Goal: Task Accomplishment & Management: Manage account settings

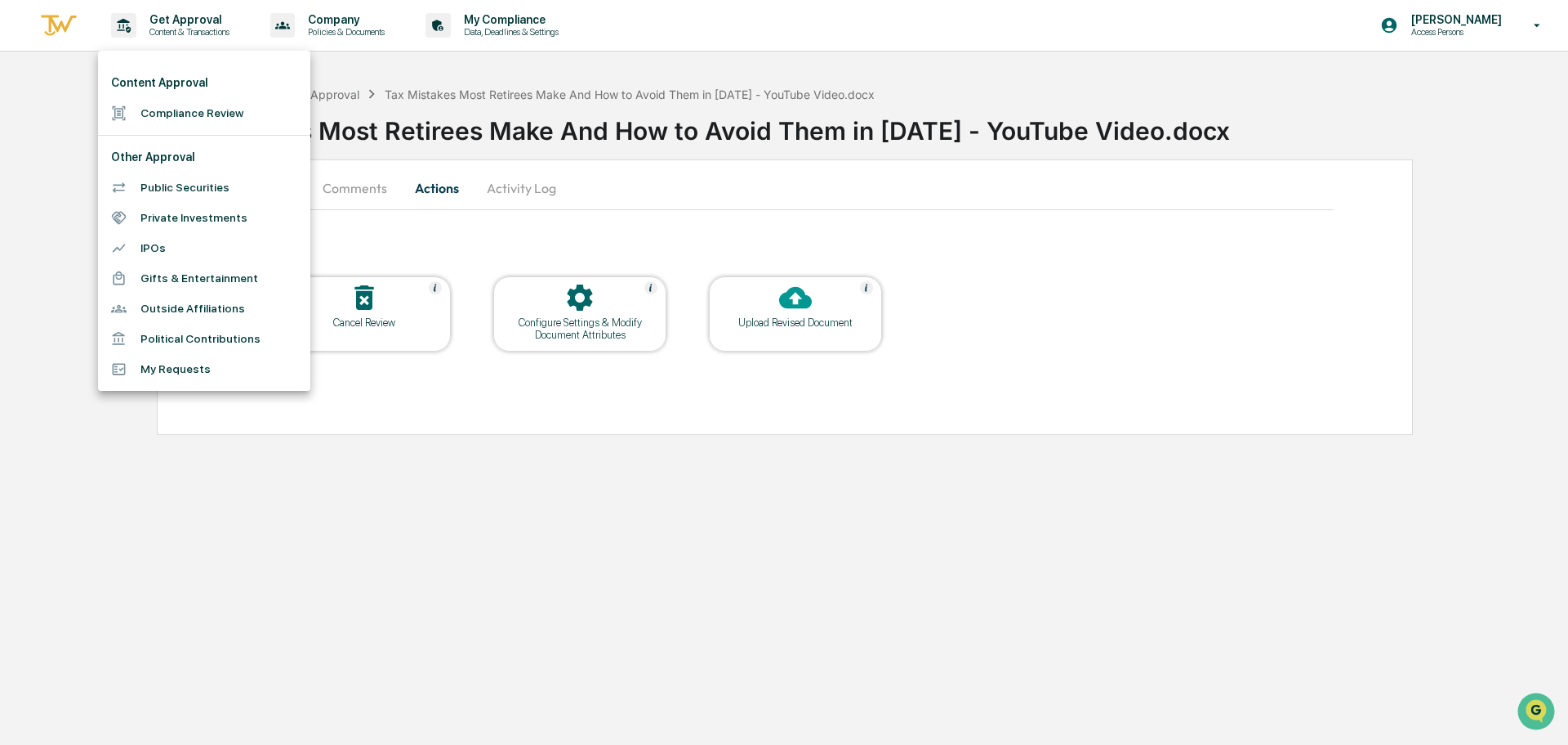
click at [198, 108] on li "Compliance Review" at bounding box center [203, 112] width 212 height 31
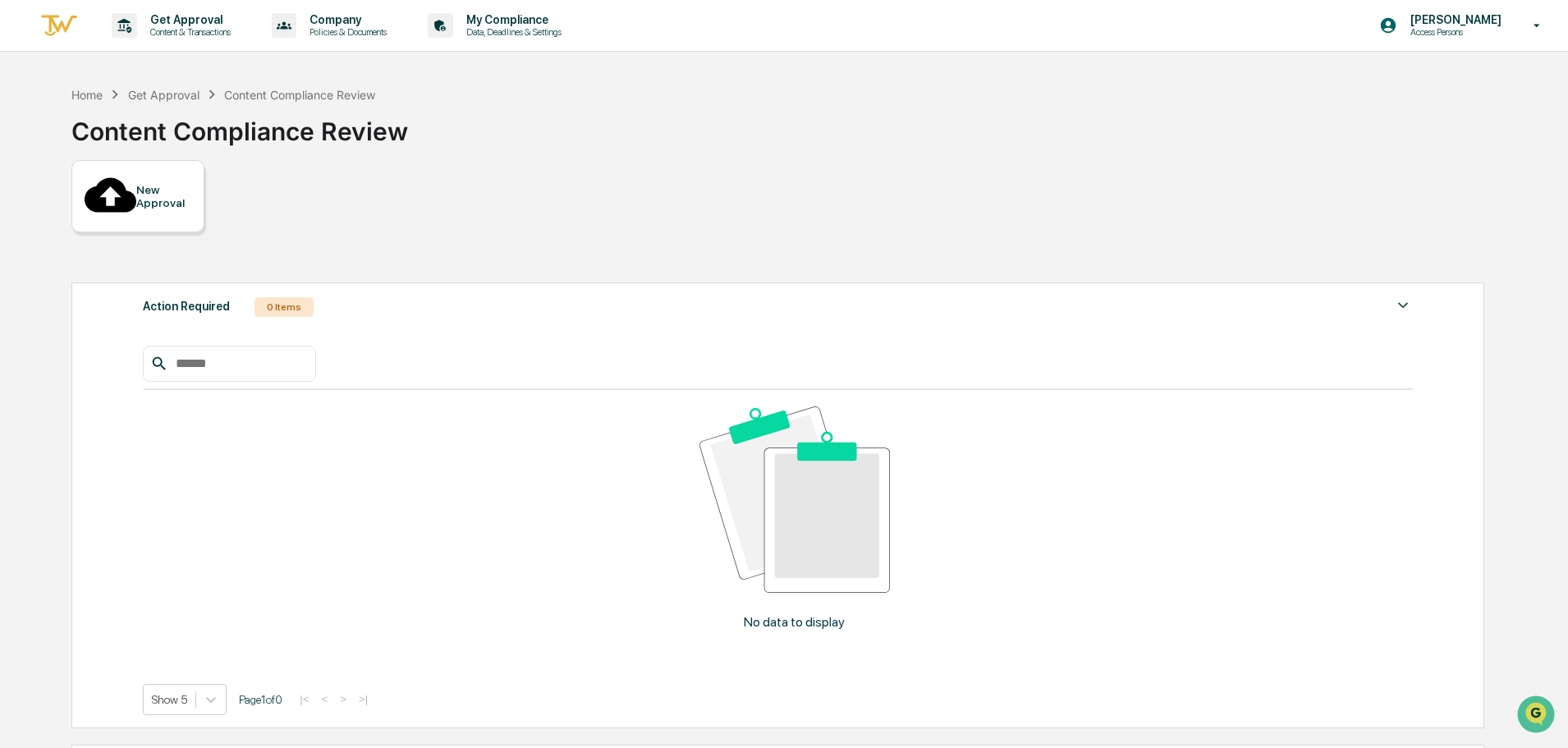
click at [987, 142] on div "Home Get Approval Content Compliance Review Content Compliance Review" at bounding box center [777, 119] width 1411 height 82
click at [596, 152] on div "Home Get Approval Content Compliance Review Content Compliance Review" at bounding box center [777, 119] width 1411 height 82
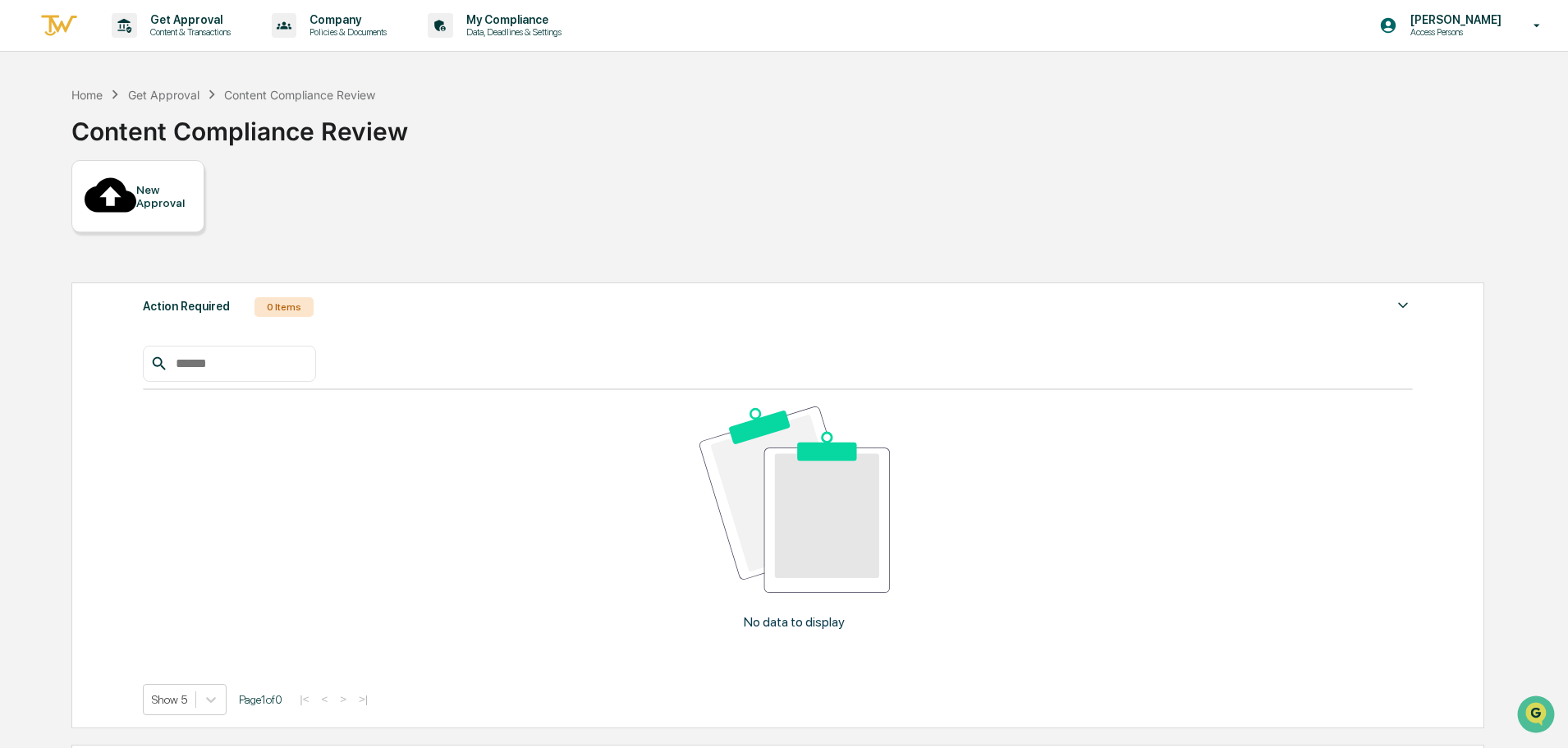
click at [912, 33] on div "Get Approval Content & Transactions Company Policies & Documents My Compliance …" at bounding box center [784, 26] width 1568 height 52
